Goal: Information Seeking & Learning: Learn about a topic

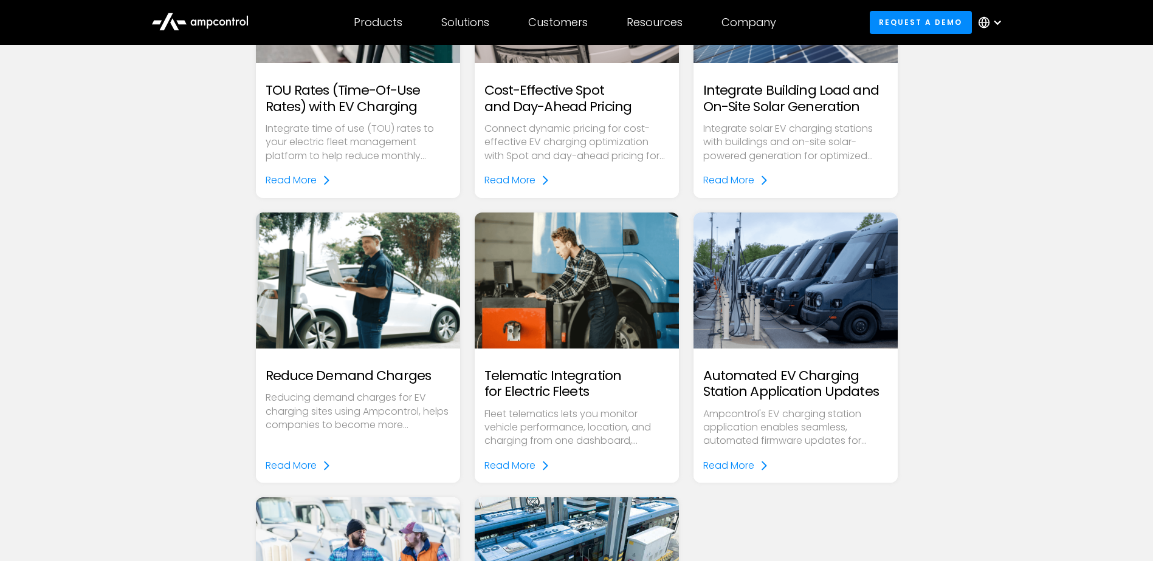
scroll to position [4953, 0]
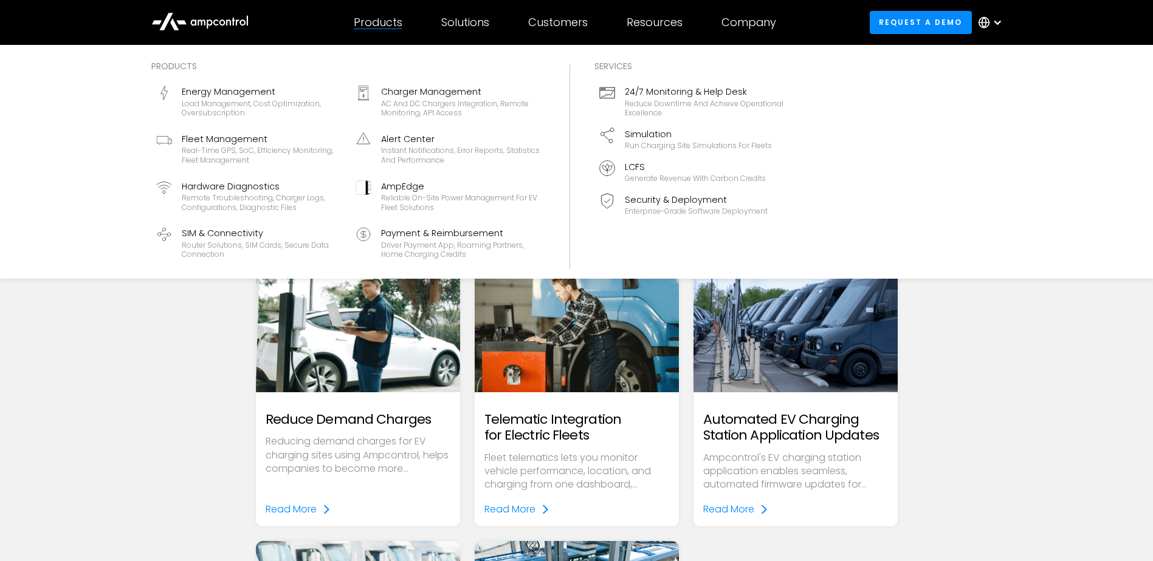
click at [377, 22] on div "Products" at bounding box center [378, 22] width 49 height 13
click at [456, 88] on div "Charger Management" at bounding box center [460, 91] width 159 height 13
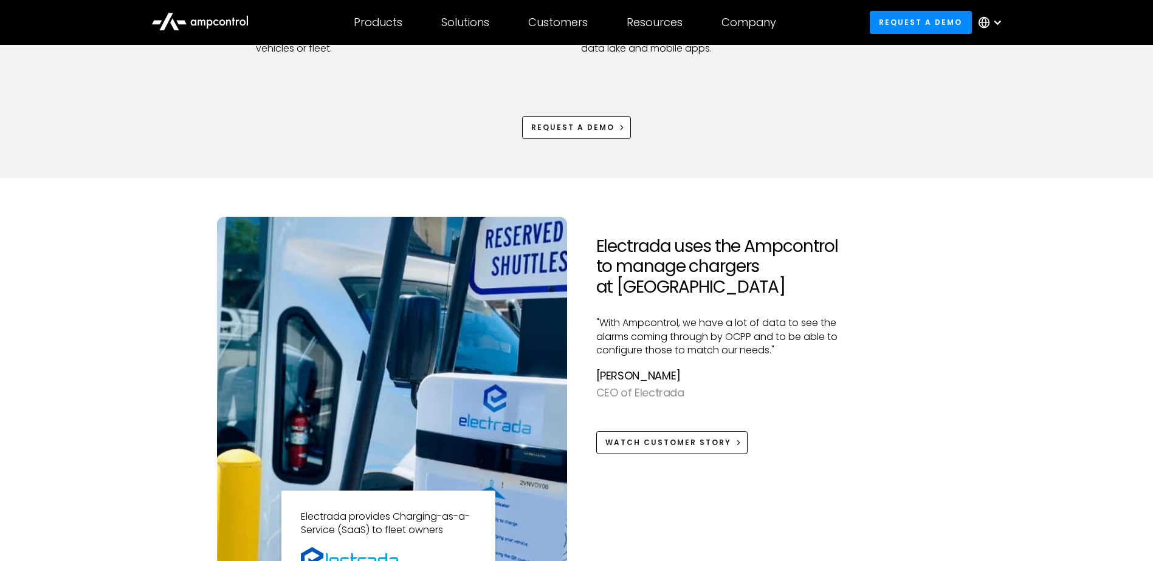
scroll to position [714, 0]
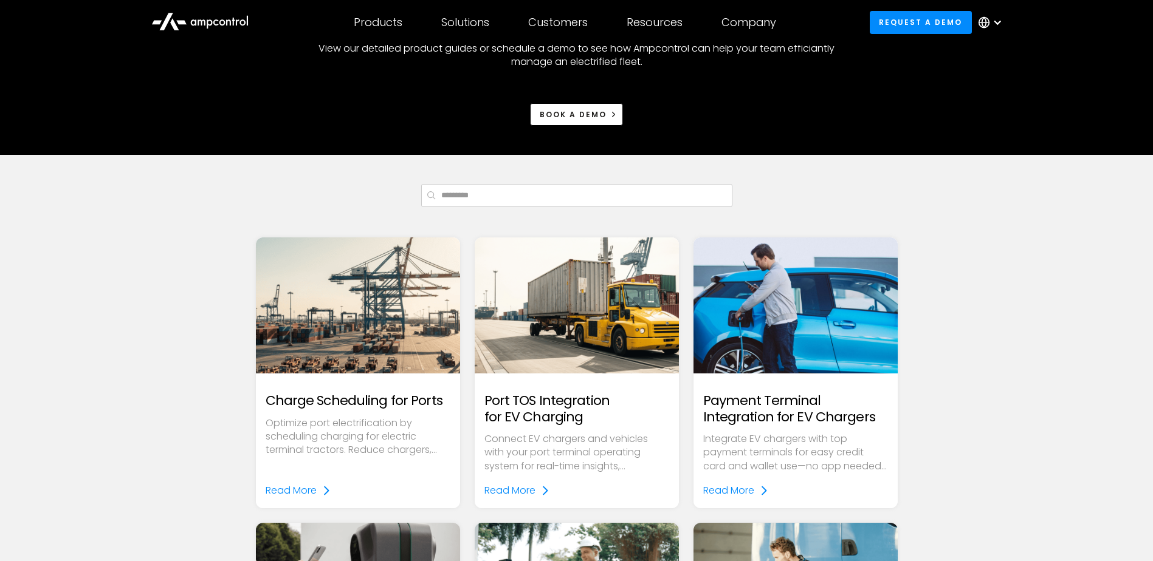
scroll to position [176, 0]
